Goal: Obtain resource: Obtain resource

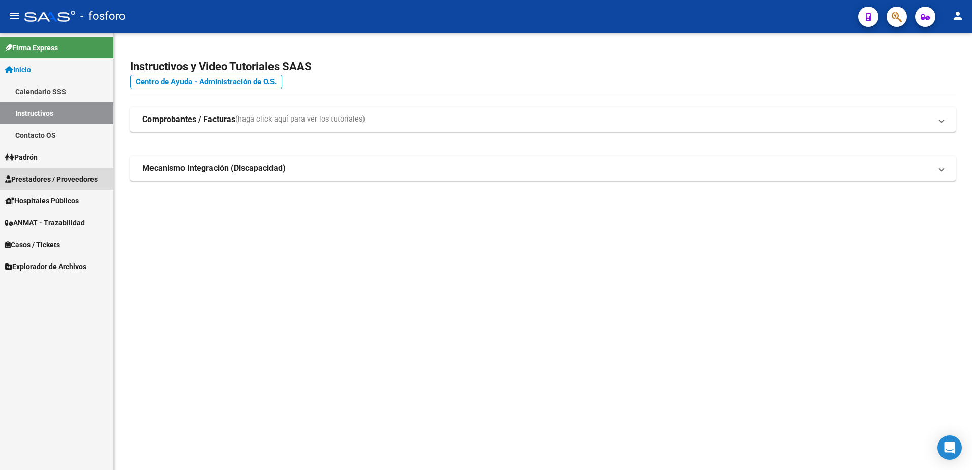
click at [54, 179] on span "Prestadores / Proveedores" at bounding box center [51, 178] width 93 height 11
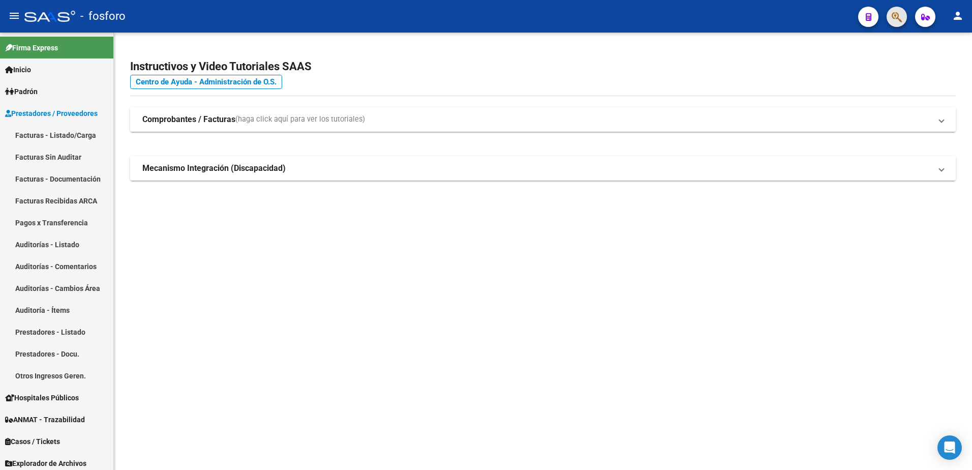
click at [891, 17] on button "button" at bounding box center [897, 17] width 20 height 20
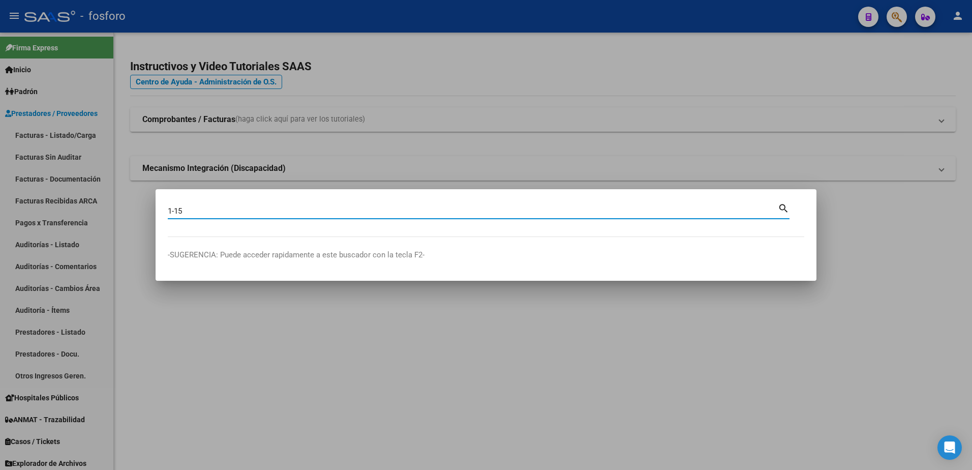
type input "1-15"
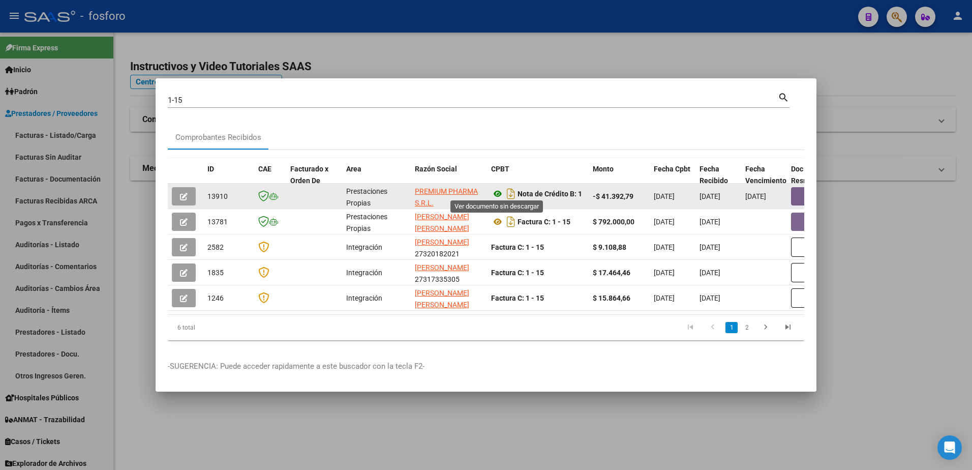
click at [499, 191] on icon at bounding box center [497, 194] width 13 height 12
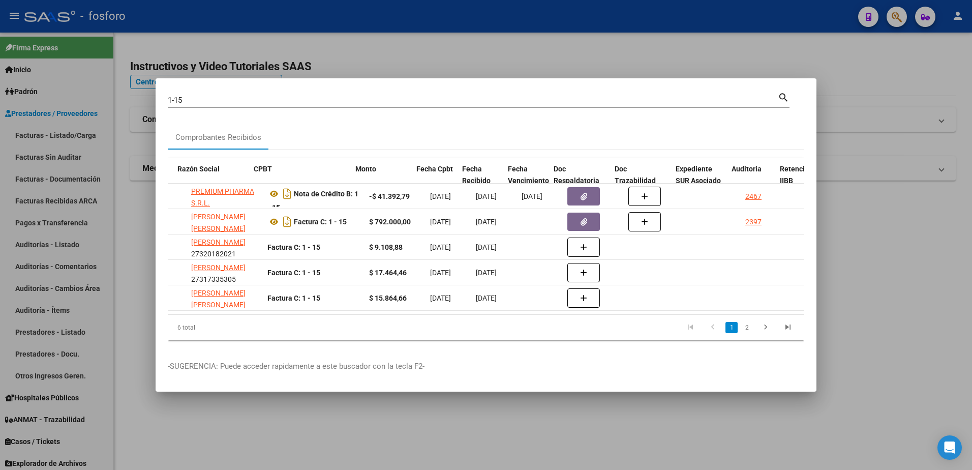
scroll to position [0, 278]
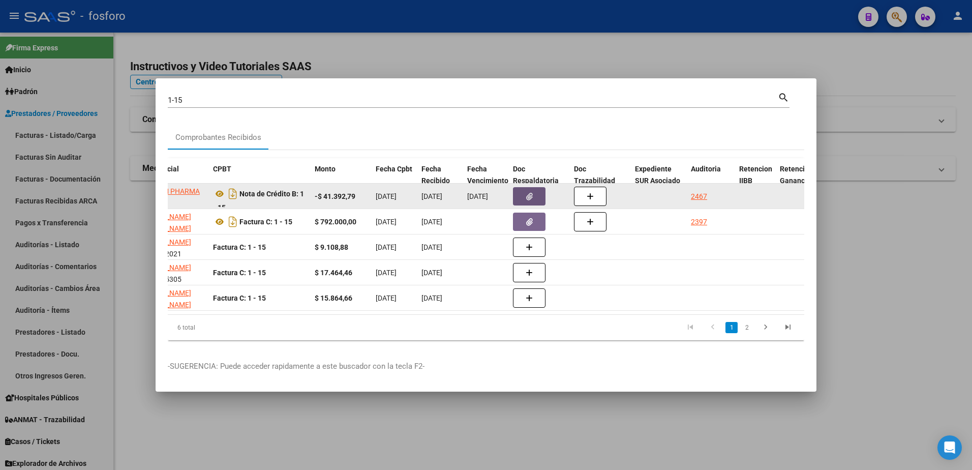
click at [532, 195] on icon "button" at bounding box center [529, 197] width 7 height 8
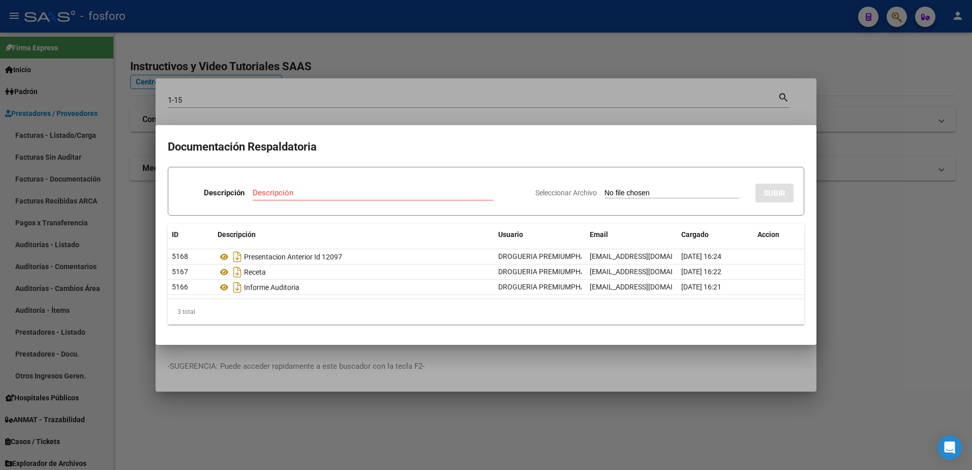
click at [898, 93] on div at bounding box center [486, 235] width 972 height 470
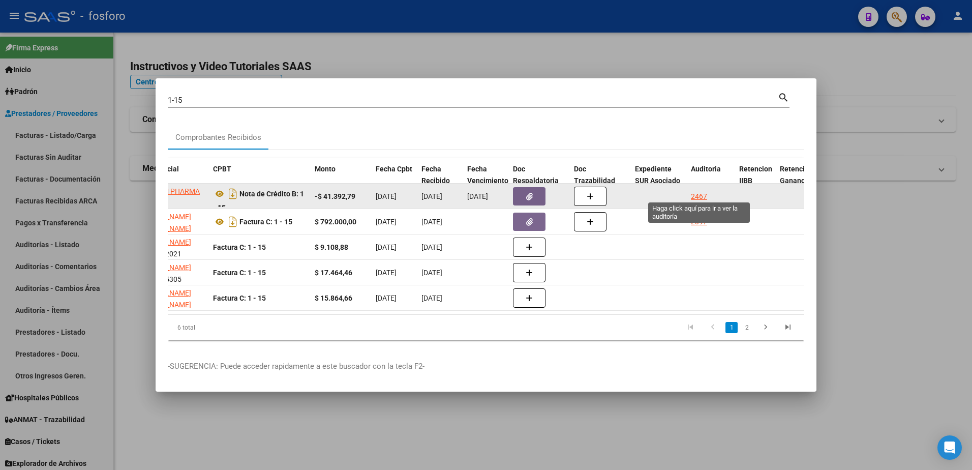
click at [706, 193] on div "2467" at bounding box center [699, 197] width 16 height 12
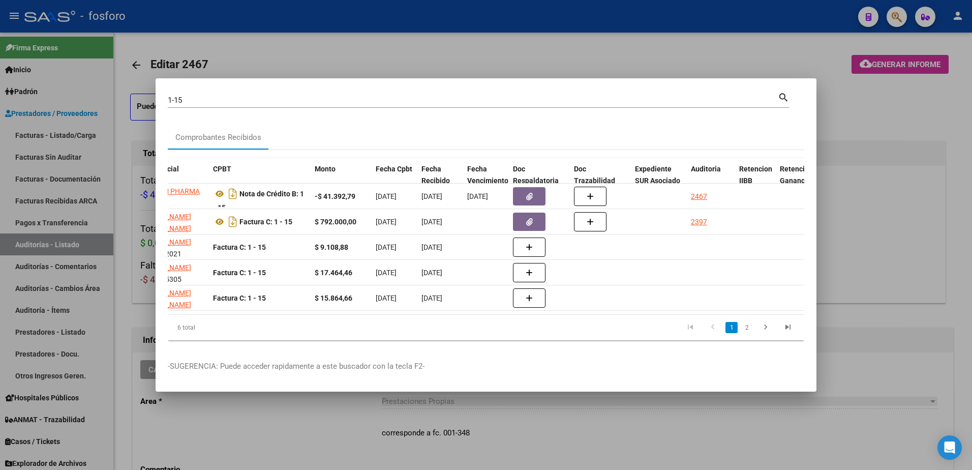
click at [892, 66] on div at bounding box center [486, 235] width 972 height 470
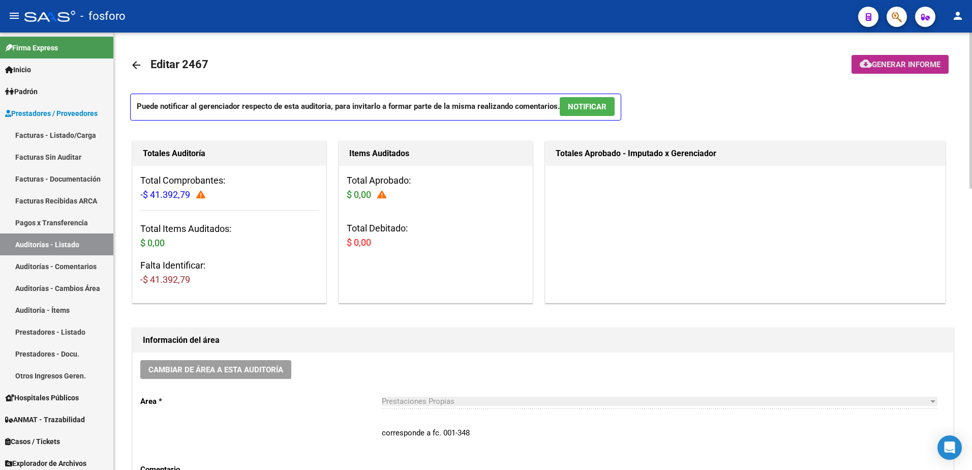
click at [877, 63] on span "Generar informe" at bounding box center [906, 64] width 69 height 9
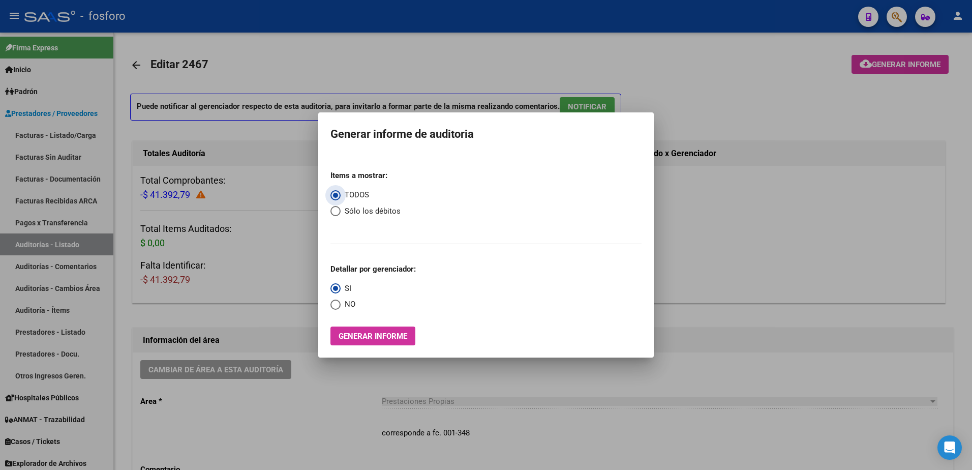
click at [394, 340] on span "Generar informe" at bounding box center [373, 336] width 69 height 9
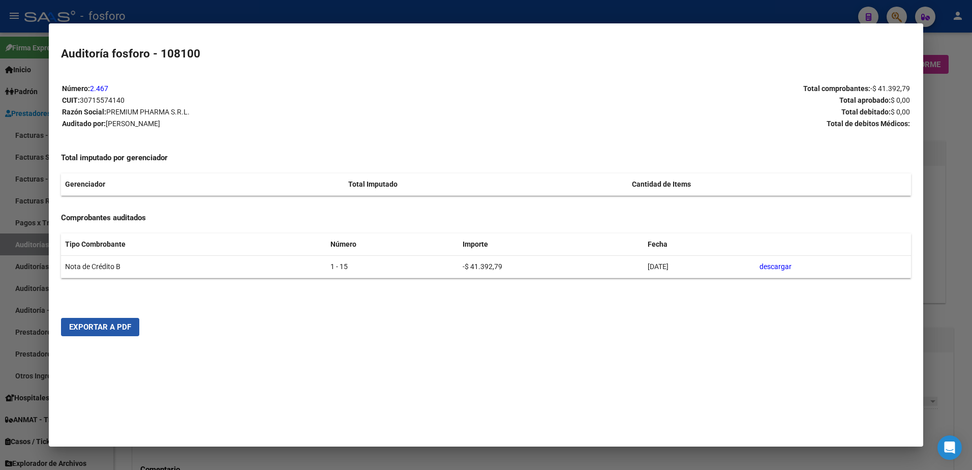
click at [106, 329] on span "Exportar a PDF" at bounding box center [100, 326] width 62 height 9
click at [119, 331] on span "Exportar a PDF" at bounding box center [100, 326] width 62 height 9
click at [24, 121] on div at bounding box center [486, 235] width 972 height 470
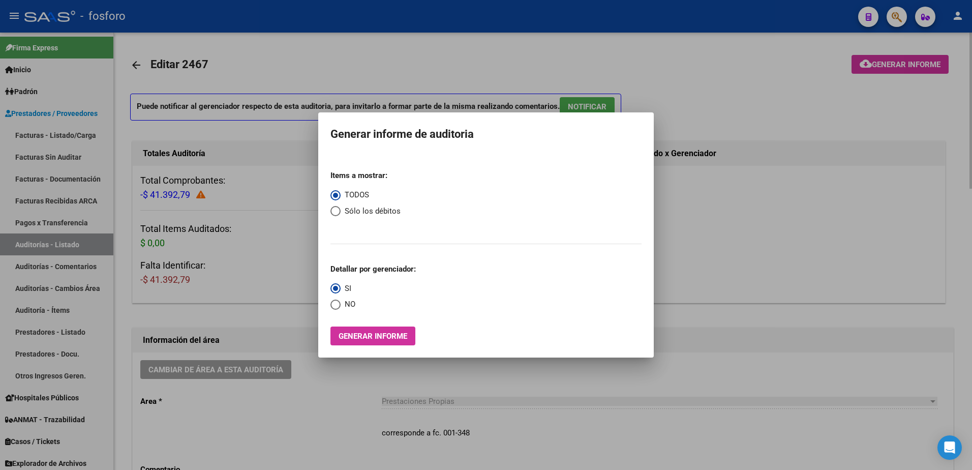
drag, startPoint x: 220, startPoint y: 195, endPoint x: 434, endPoint y: 162, distance: 216.7
click at [220, 196] on div at bounding box center [486, 235] width 972 height 470
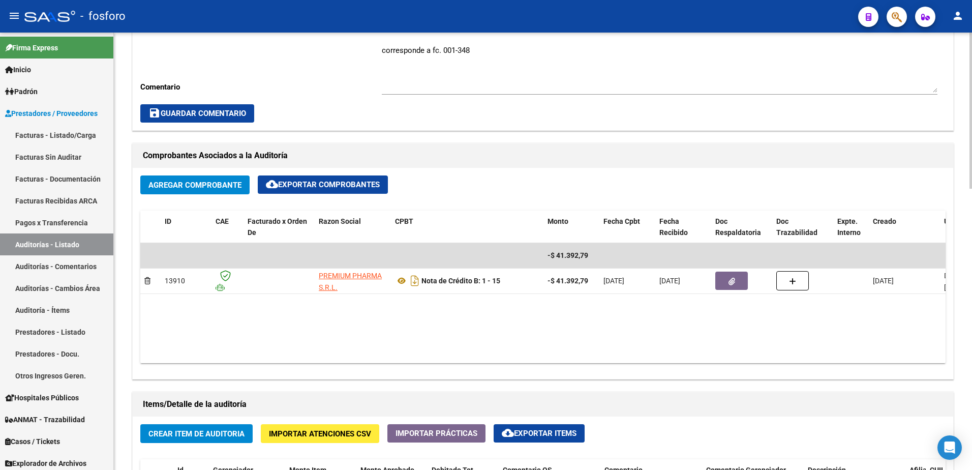
scroll to position [407, 0]
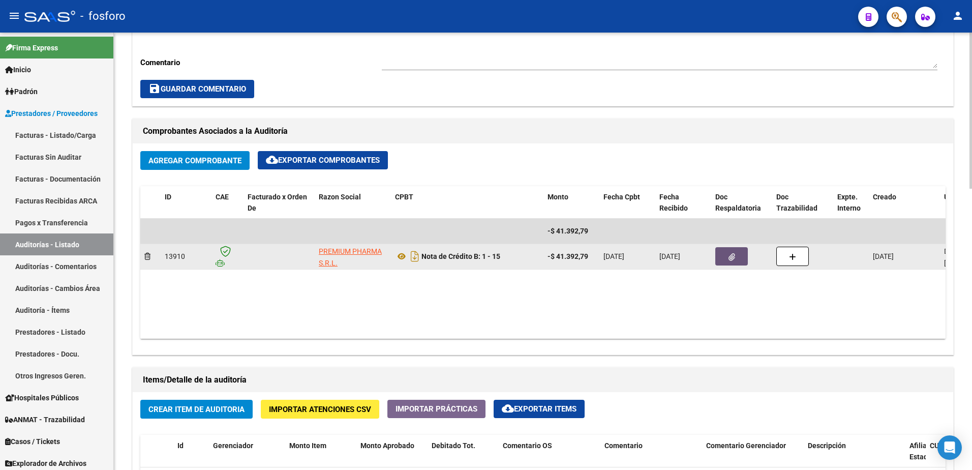
click at [731, 258] on icon "button" at bounding box center [732, 257] width 7 height 8
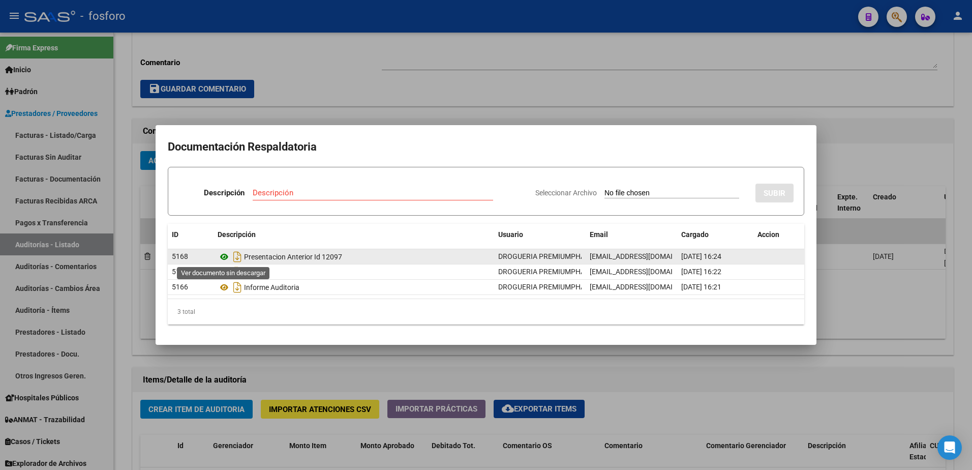
click at [223, 258] on icon at bounding box center [224, 257] width 13 height 12
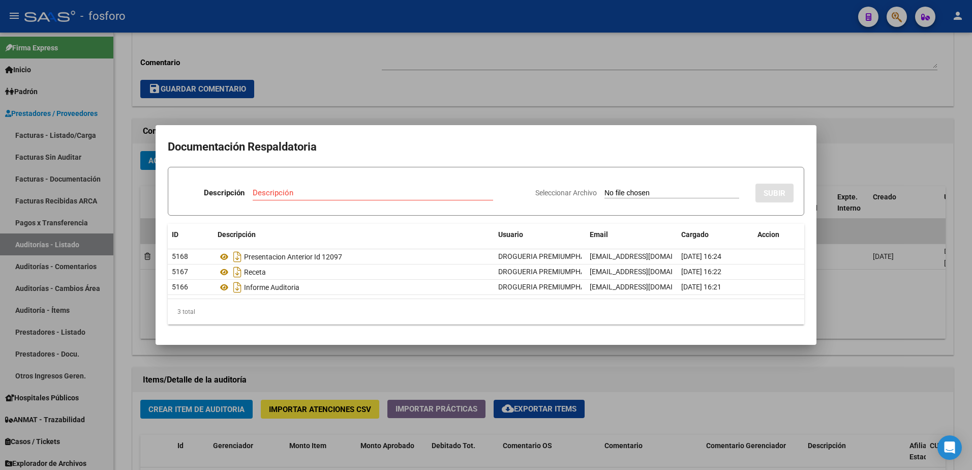
click at [493, 75] on div at bounding box center [486, 235] width 972 height 470
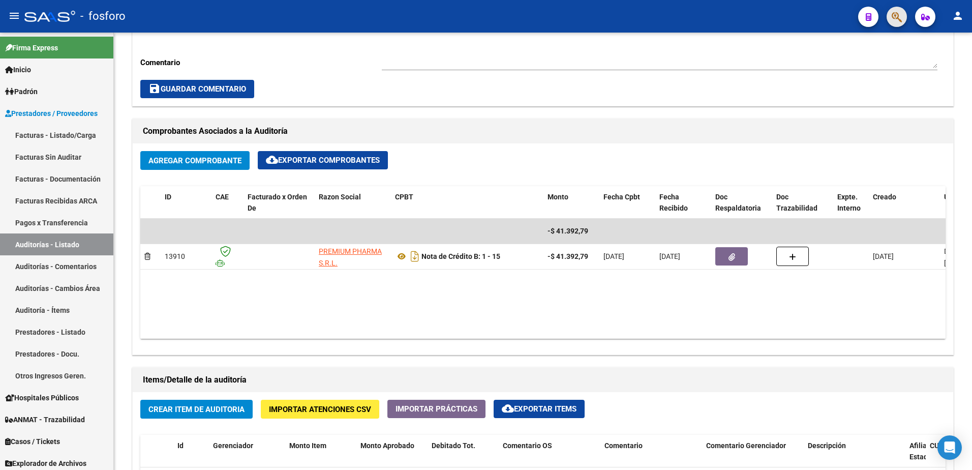
click at [899, 10] on span "button" at bounding box center [897, 17] width 10 height 21
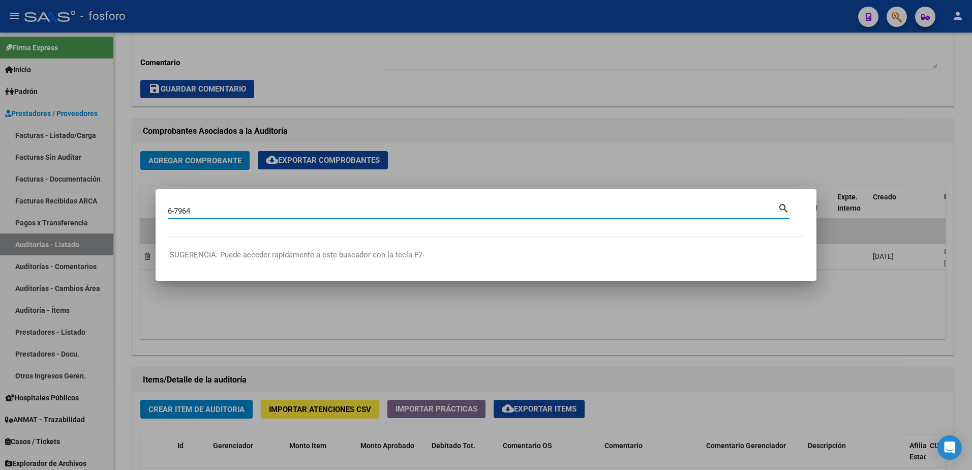
type input "6-7964"
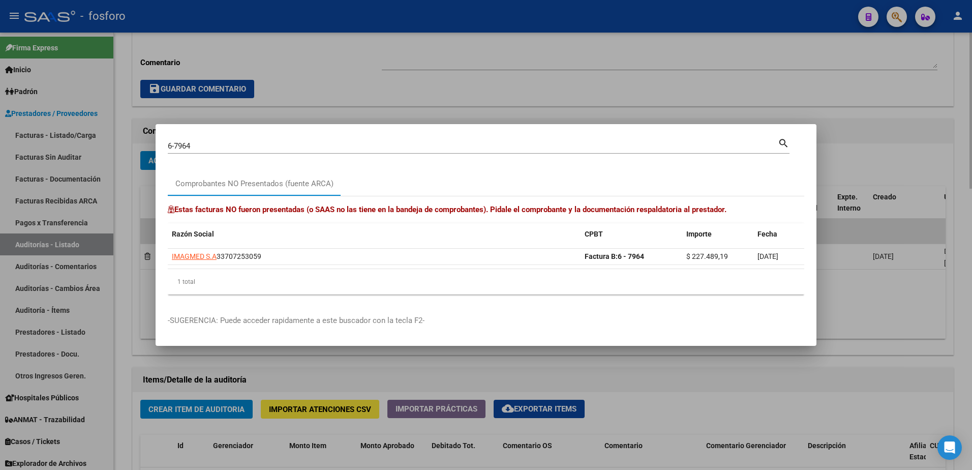
drag, startPoint x: 665, startPoint y: 56, endPoint x: 580, endPoint y: 103, distance: 96.5
click at [631, 78] on div at bounding box center [486, 235] width 972 height 470
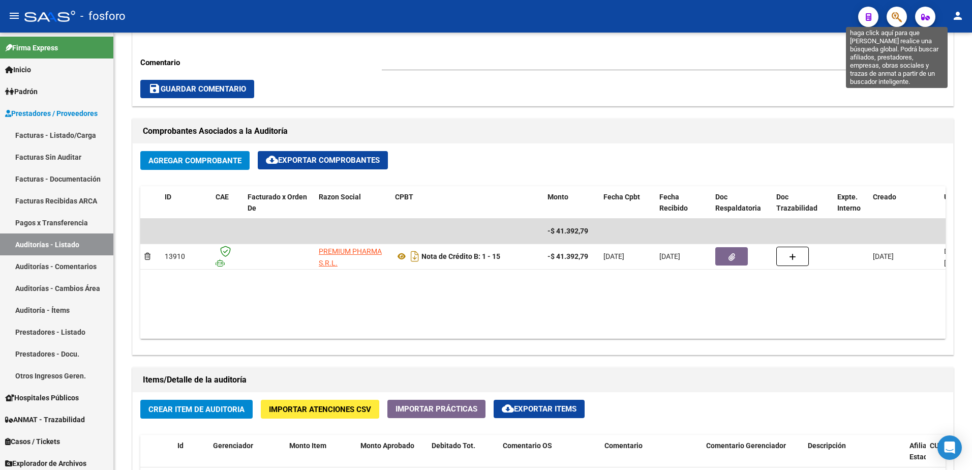
click at [898, 15] on icon "button" at bounding box center [897, 17] width 10 height 12
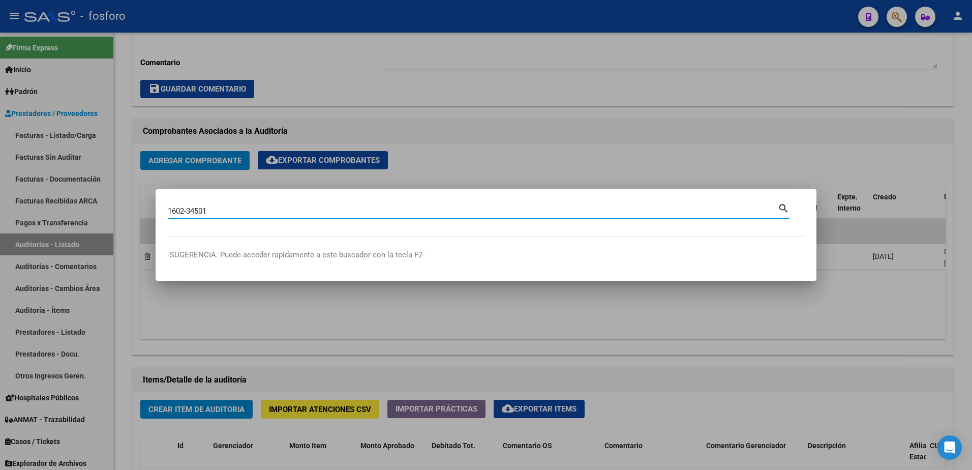
type input "1602-34501"
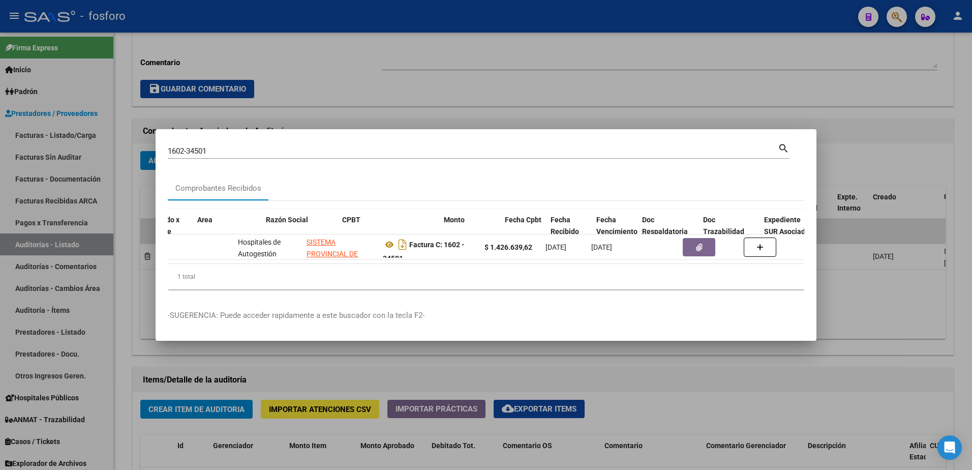
scroll to position [0, 176]
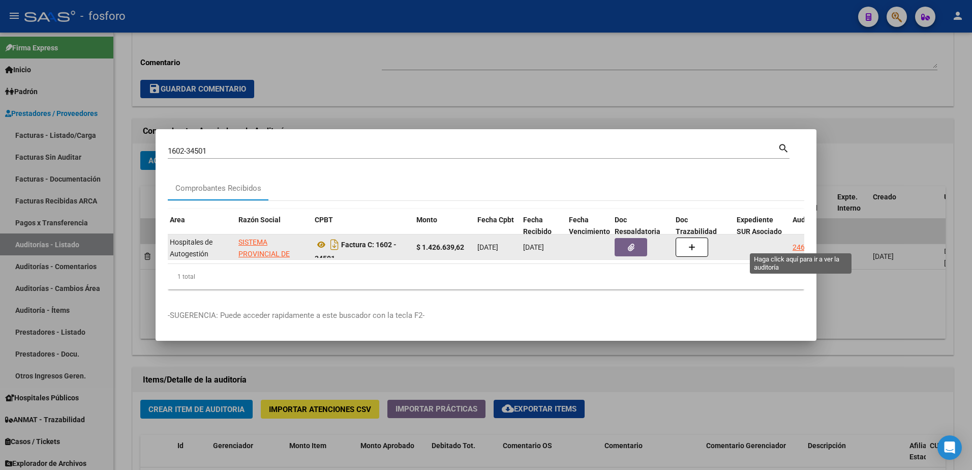
click at [802, 242] on div "2466" at bounding box center [801, 248] width 16 height 12
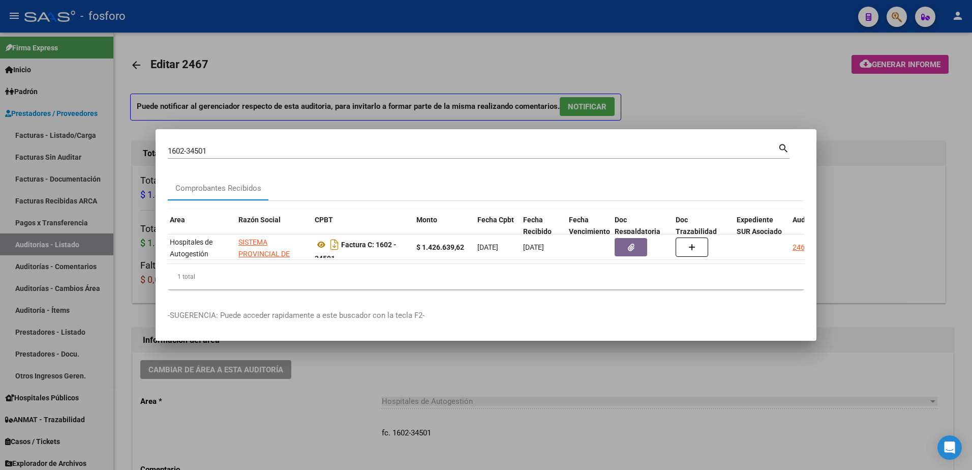
click at [849, 98] on div at bounding box center [486, 235] width 972 height 470
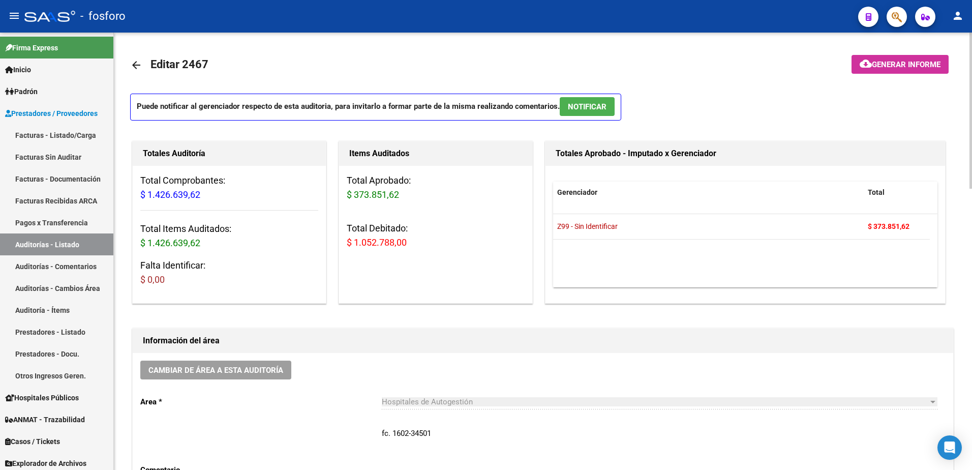
click at [900, 60] on span "cloud_download Generar informe" at bounding box center [900, 64] width 81 height 9
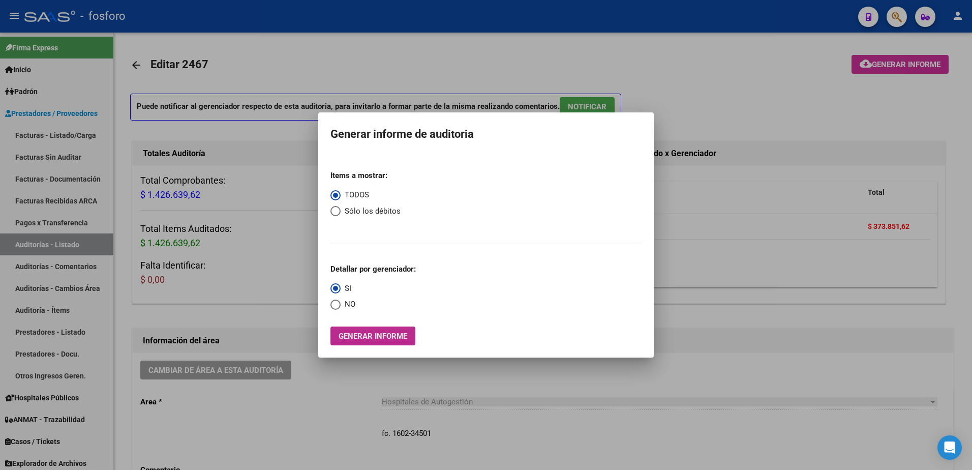
drag, startPoint x: 389, startPoint y: 341, endPoint x: 187, endPoint y: 397, distance: 209.5
click at [211, 391] on div "Generar informe de auditoria Items a mostrar: TODOS Sólo los débitos Detallar p…" at bounding box center [486, 235] width 972 height 470
click at [339, 336] on span "Generar informe" at bounding box center [373, 336] width 69 height 9
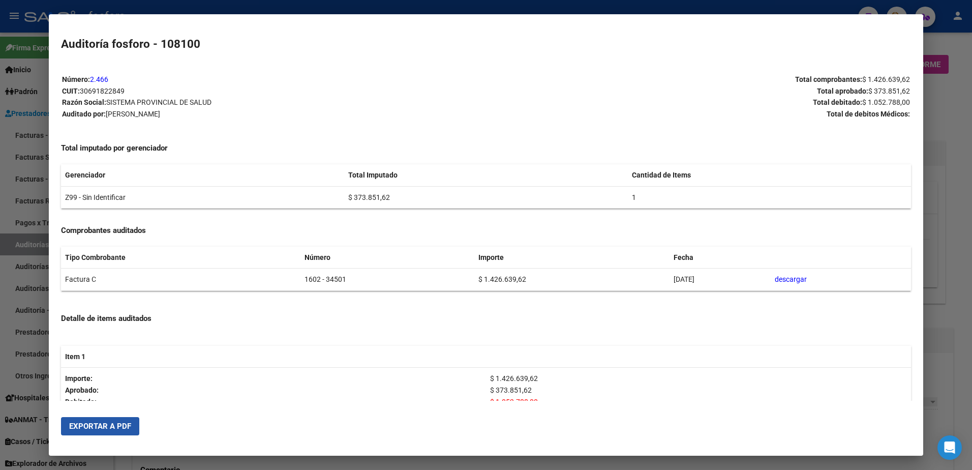
click at [133, 422] on button "Exportar a PDF" at bounding box center [100, 426] width 78 height 18
drag, startPoint x: 940, startPoint y: 102, endPoint x: 932, endPoint y: 66, distance: 36.5
click at [937, 82] on div at bounding box center [486, 235] width 972 height 470
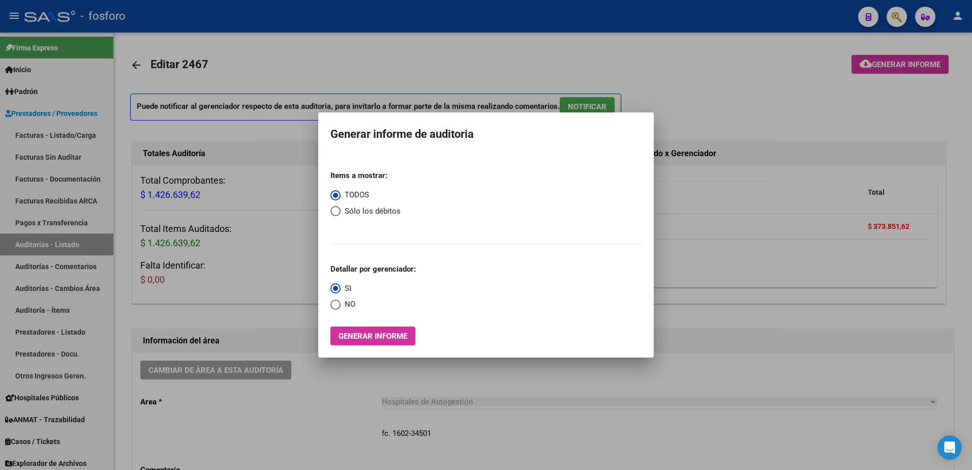
click at [901, 21] on div at bounding box center [486, 235] width 972 height 470
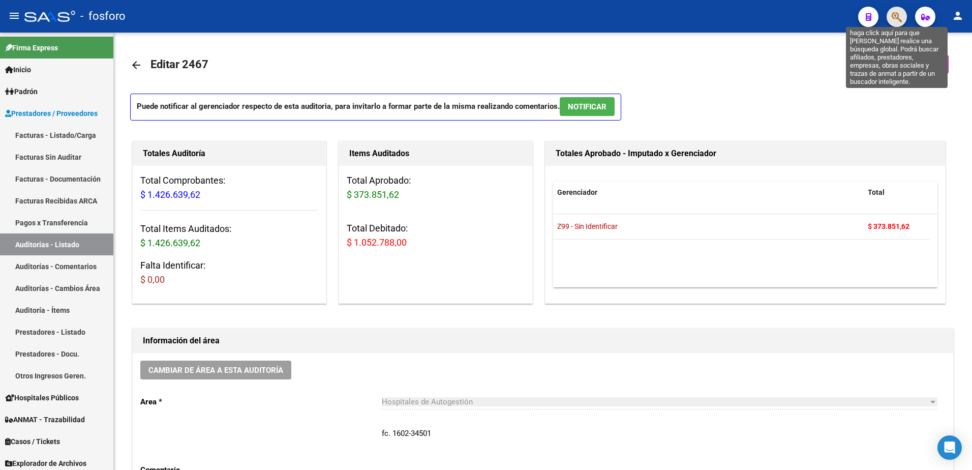
click at [901, 21] on icon "button" at bounding box center [897, 17] width 10 height 12
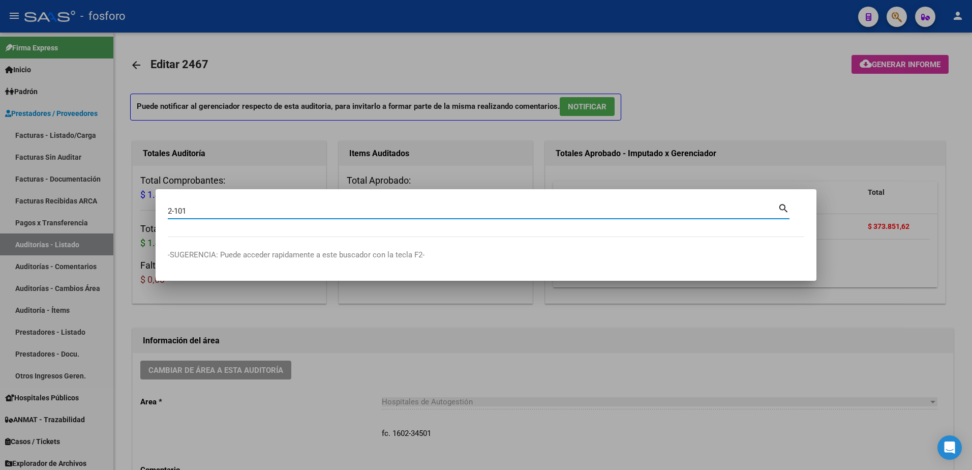
type input "2-101"
